Goal: Task Accomplishment & Management: Use online tool/utility

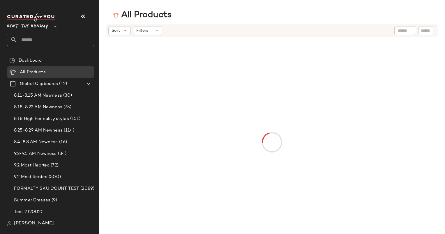
click at [29, 31] on div "Rent the Runway **" at bounding box center [50, 29] width 87 height 33
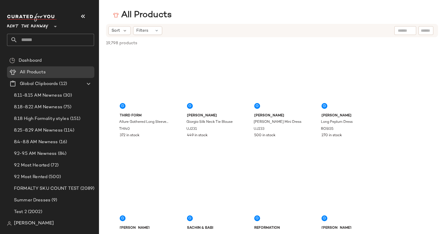
click at [29, 27] on span "Rent the Runway" at bounding box center [27, 25] width 41 height 10
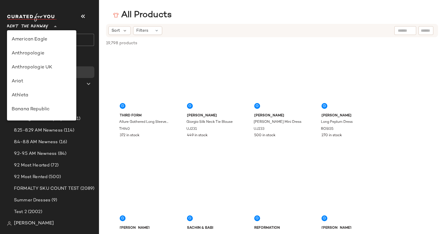
scroll to position [266, 0]
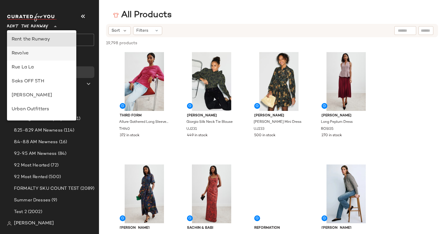
click at [44, 53] on div "Revolve" at bounding box center [42, 53] width 60 height 7
type input "**"
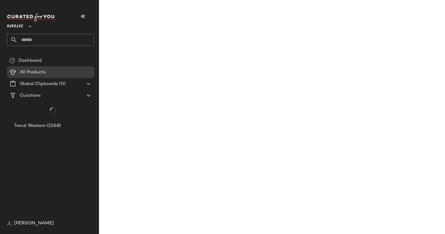
click at [46, 43] on input "text" at bounding box center [55, 40] width 77 height 12
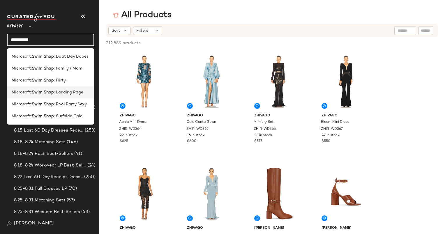
type input "*********"
click at [62, 90] on span ": Landing Page" at bounding box center [68, 92] width 29 height 6
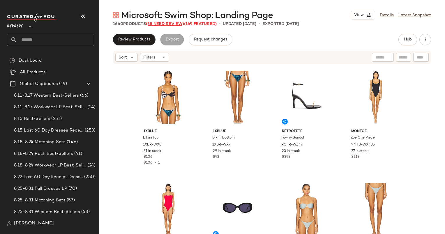
click at [167, 24] on span "(38 Need Review)" at bounding box center [165, 24] width 38 height 4
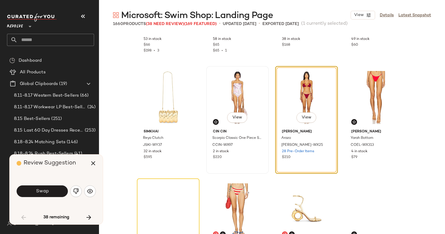
scroll to position [318, 0]
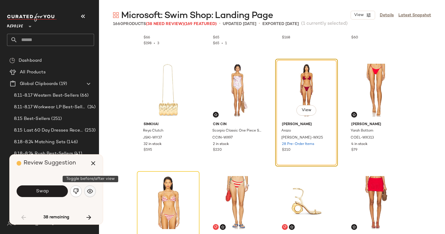
click at [87, 193] on img "button" at bounding box center [90, 191] width 6 height 6
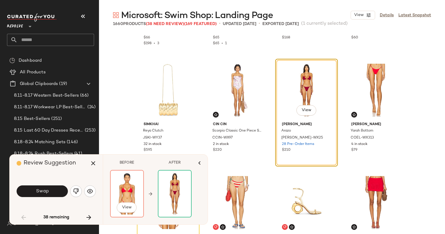
click at [128, 214] on div "View" at bounding box center [127, 208] width 20 height 12
click at [126, 207] on span "View" at bounding box center [127, 207] width 10 height 5
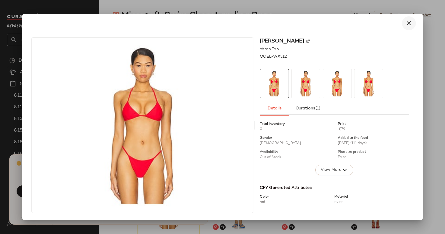
click at [407, 20] on icon "button" at bounding box center [408, 23] width 7 height 7
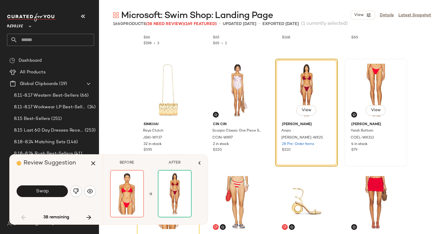
click at [366, 87] on div "View" at bounding box center [376, 90] width 59 height 59
click at [358, 126] on span "[PERSON_NAME]" at bounding box center [375, 124] width 49 height 5
click at [386, 87] on div "View" at bounding box center [376, 90] width 59 height 59
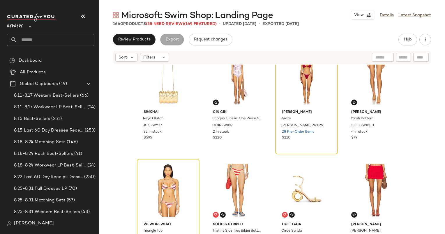
scroll to position [314, 0]
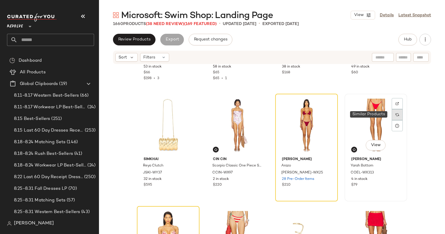
click at [397, 112] on div at bounding box center [397, 114] width 11 height 11
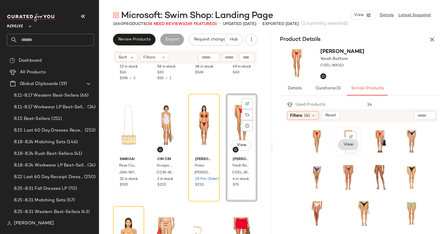
click at [343, 146] on span "View" at bounding box center [348, 144] width 10 height 5
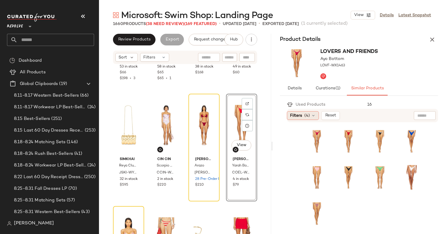
click at [305, 113] on span "(4)" at bounding box center [307, 116] width 6 height 6
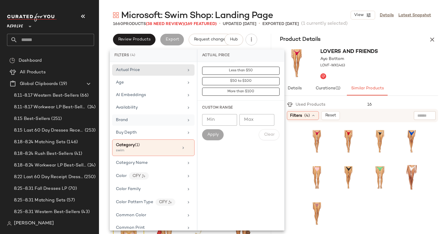
click at [140, 121] on div "Brand" at bounding box center [150, 120] width 68 height 6
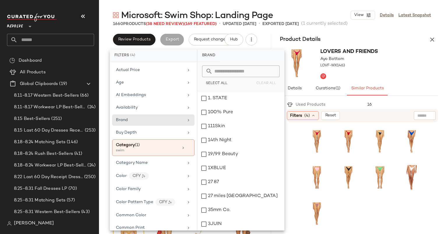
click at [224, 72] on input "text" at bounding box center [244, 72] width 63 height 12
click at [224, 72] on input "***" at bounding box center [244, 72] width 63 height 12
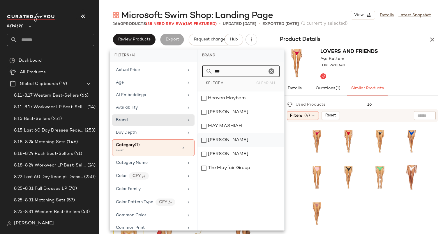
type input "***"
click at [226, 147] on div "[PERSON_NAME]" at bounding box center [240, 154] width 87 height 14
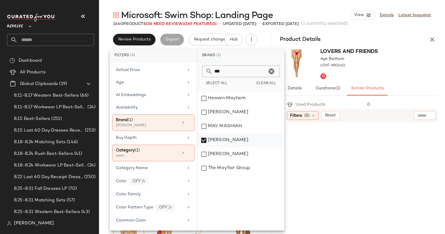
click at [239, 147] on div "[PERSON_NAME]" at bounding box center [240, 154] width 87 height 14
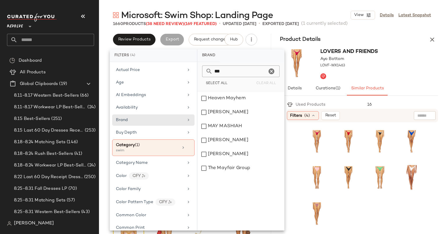
click at [349, 103] on div "Used Products" at bounding box center [325, 105] width 76 height 6
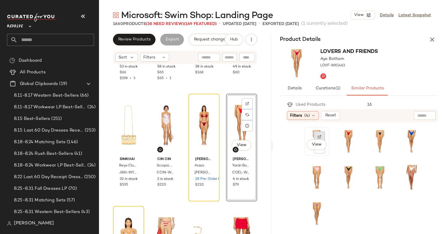
click at [321, 142] on div at bounding box center [319, 147] width 11 height 11
click at [322, 142] on div at bounding box center [319, 147] width 11 height 11
click at [322, 144] on button "View" at bounding box center [317, 145] width 20 height 10
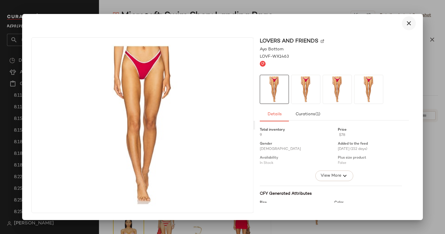
click at [403, 20] on button "button" at bounding box center [409, 23] width 14 height 14
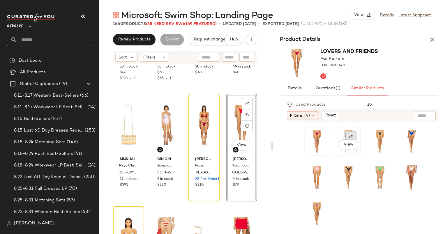
click at [351, 137] on img at bounding box center [350, 136] width 3 height 3
click at [197, 113] on div "View" at bounding box center [203, 125] width 27 height 59
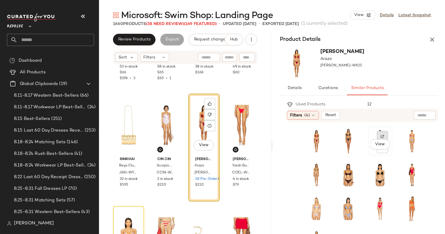
click at [381, 136] on img at bounding box center [382, 136] width 3 height 3
click at [303, 112] on div "Filters (4)" at bounding box center [303, 115] width 32 height 9
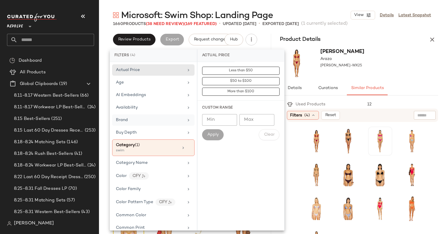
click at [140, 121] on div "Brand" at bounding box center [150, 120] width 68 height 6
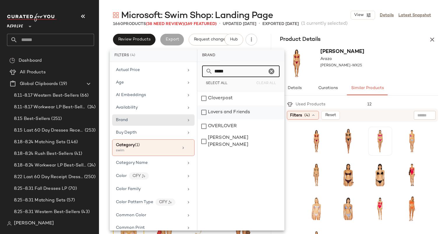
type input "*****"
click at [234, 119] on div "Lovers and Friends" at bounding box center [240, 126] width 87 height 14
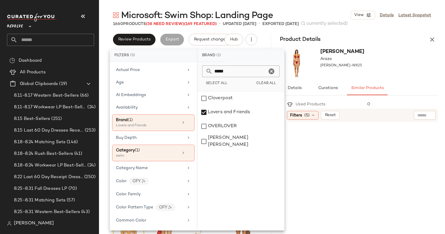
click at [394, 73] on div "Maygel [PERSON_NAME] [PERSON_NAME]-WX25" at bounding box center [359, 63] width 172 height 36
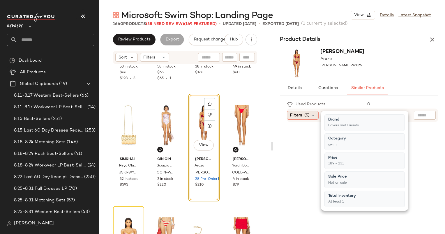
click at [313, 114] on icon at bounding box center [313, 115] width 5 height 5
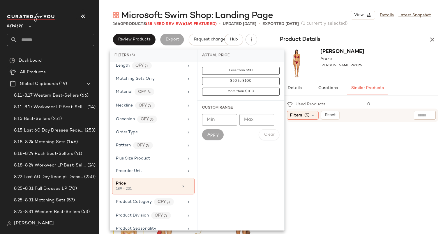
scroll to position [429, 0]
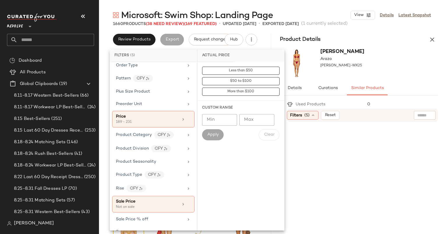
click at [310, 144] on div at bounding box center [364, 179] width 120 height 104
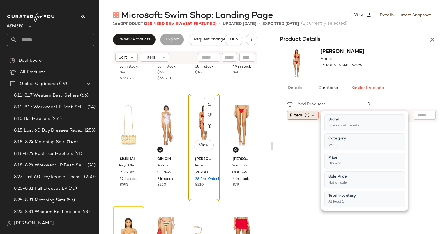
click at [309, 117] on span "(5)" at bounding box center [306, 115] width 5 height 6
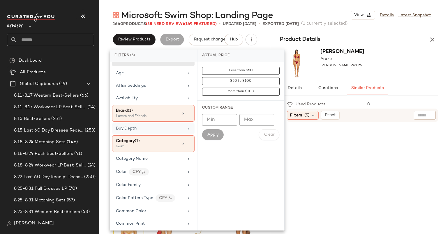
scroll to position [0, 0]
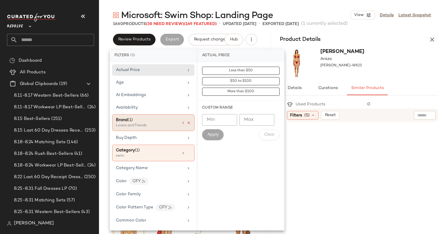
click at [187, 121] on icon at bounding box center [189, 123] width 4 height 4
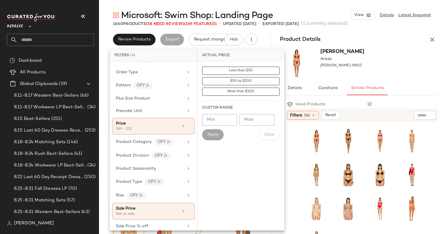
scroll to position [409, 0]
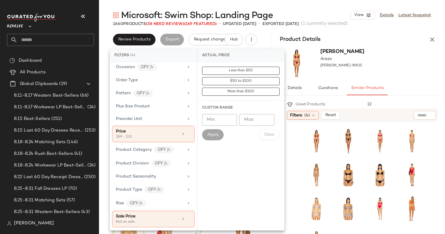
click at [299, 143] on div at bounding box center [364, 192] width 148 height 132
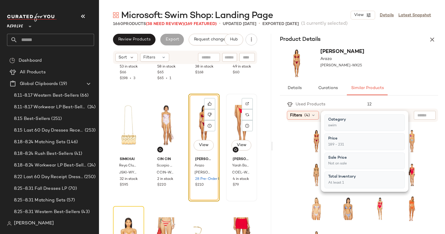
click at [231, 119] on div "View" at bounding box center [241, 125] width 27 height 59
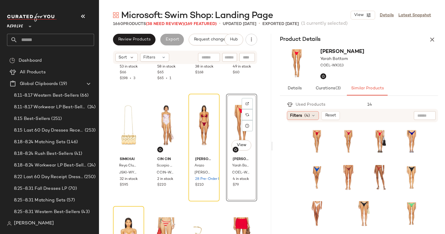
click at [306, 113] on span "(4)" at bounding box center [307, 116] width 6 height 6
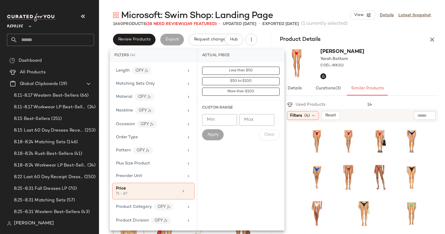
scroll to position [352, 0]
click at [353, 106] on div "Used Products" at bounding box center [325, 105] width 76 height 6
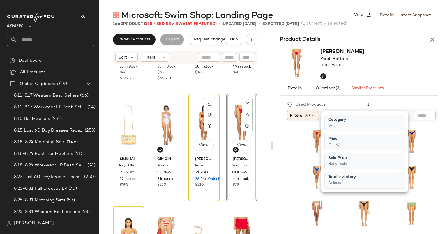
click at [194, 133] on div "View" at bounding box center [203, 125] width 27 height 59
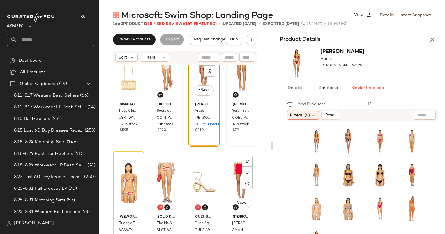
scroll to position [362, 0]
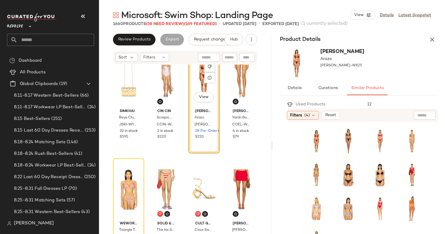
click at [418, 100] on div "Used Products 12" at bounding box center [362, 104] width 151 height 8
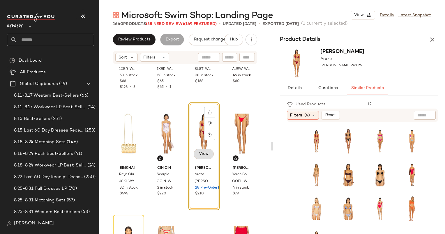
scroll to position [305, 0]
click at [190, 131] on div "View" at bounding box center [203, 134] width 27 height 59
click at [199, 154] on span "View" at bounding box center [204, 154] width 10 height 5
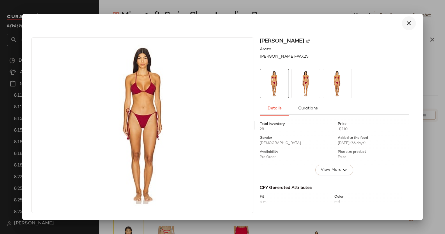
click at [410, 20] on icon "button" at bounding box center [408, 23] width 7 height 7
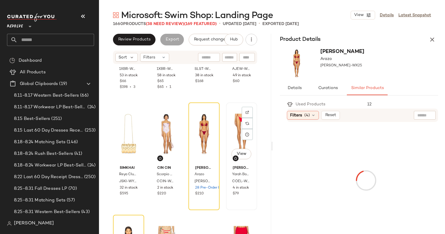
click at [253, 112] on div "View [PERSON_NAME] Yarah Bottom COEL-WX313 4 in stock $79" at bounding box center [242, 156] width 30 height 107
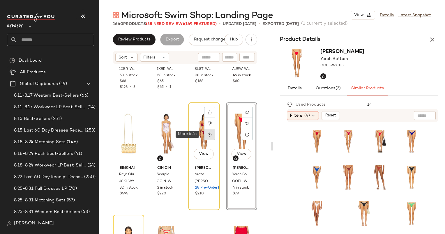
click at [207, 137] on div at bounding box center [209, 134] width 11 height 11
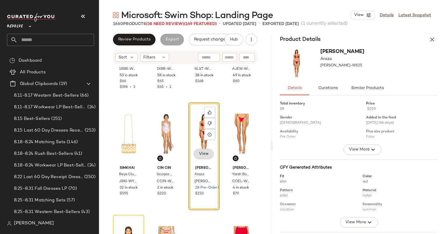
click at [199, 155] on span "View" at bounding box center [204, 154] width 10 height 5
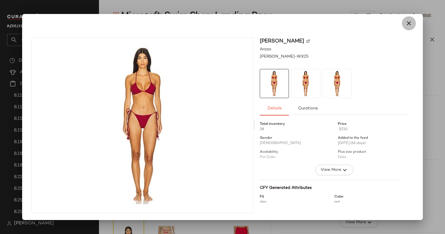
click at [410, 27] on button "button" at bounding box center [409, 23] width 14 height 14
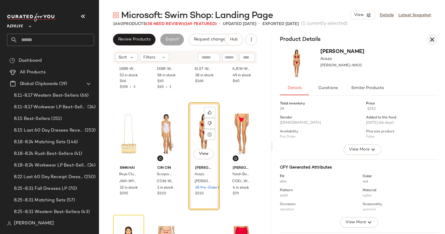
click at [433, 40] on icon "button" at bounding box center [432, 39] width 7 height 7
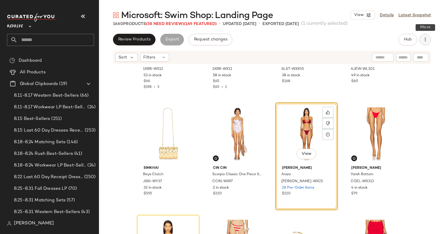
click at [430, 40] on button "button" at bounding box center [425, 40] width 12 height 12
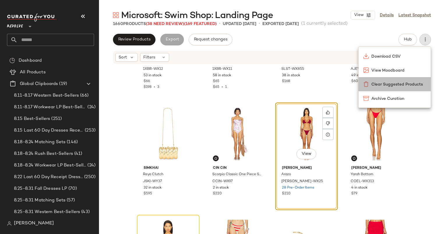
click at [387, 84] on span "Clear Suggested Products" at bounding box center [398, 85] width 55 height 6
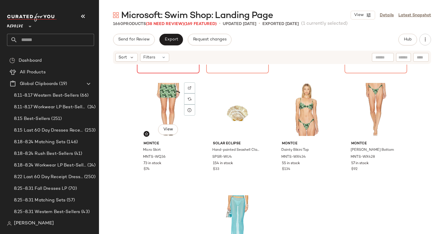
scroll to position [1005, 0]
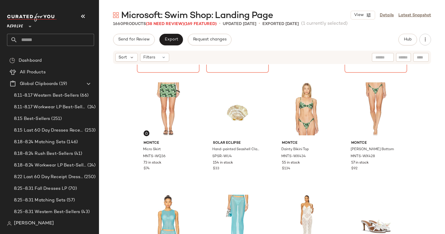
click at [121, 120] on div "DEVON WINDSOR Emerson Bikini Top DVWS-WX351 Out of stock $120 DEVON WINDSOR Ead…" at bounding box center [272, 158] width 346 height 187
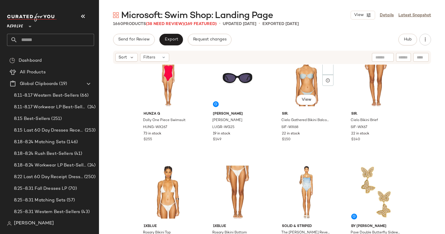
scroll to position [33, 0]
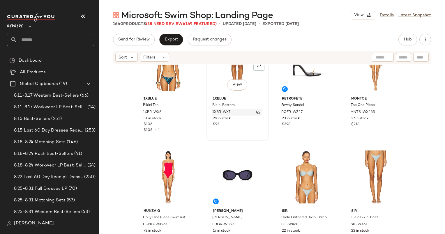
click at [257, 111] on img "button" at bounding box center [257, 112] width 3 height 3
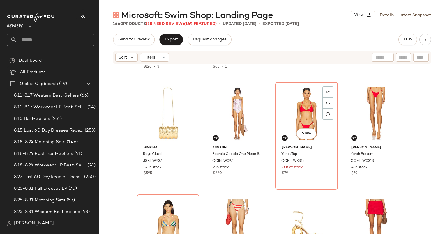
scroll to position [326, 0]
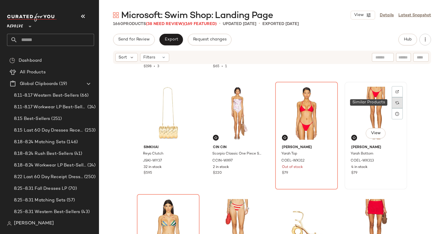
click at [393, 105] on div at bounding box center [397, 102] width 11 height 11
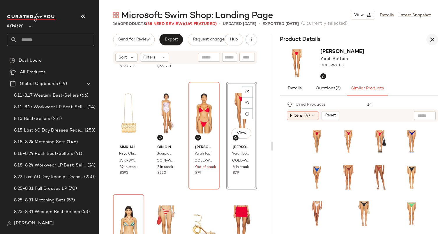
click at [435, 37] on icon "button" at bounding box center [432, 39] width 7 height 7
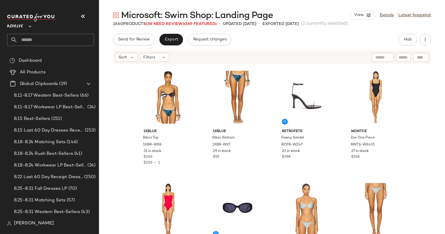
click at [126, 115] on div "1XBLUE Bikini Top 1XBR-WX8 31 in stock $106 $106 • 1 1XBLUE Bikini Bottom 1XBR-…" at bounding box center [272, 158] width 346 height 187
click at [111, 11] on div "Microsoft: Swim Shop: Landing Page View Details Latest Snapshot" at bounding box center [272, 15] width 346 height 12
